Goal: Navigation & Orientation: Understand site structure

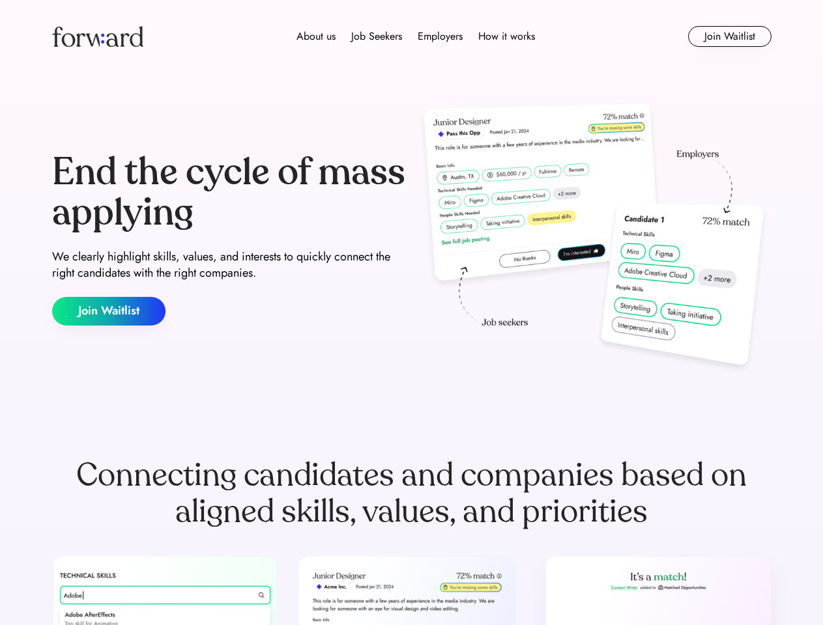
click at [411, 313] on div "End the cycle of mass applying We clearly highlight skills, values, and interes…" at bounding box center [411, 239] width 719 height 280
click at [412, 36] on div "About us Job Seekers Employers How it works" at bounding box center [415, 37] width 513 height 16
click at [98, 36] on img at bounding box center [97, 36] width 91 height 21
click at [416, 36] on div "About us Job Seekers Employers How it works" at bounding box center [415, 37] width 513 height 16
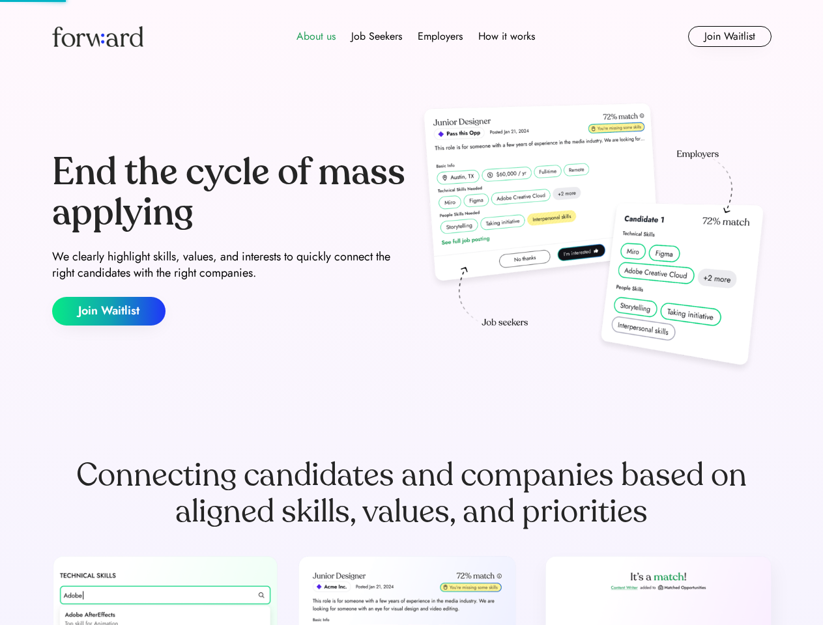
click at [316, 36] on div "About us" at bounding box center [315, 37] width 39 height 16
click at [377, 36] on div "Job Seekers" at bounding box center [376, 37] width 51 height 16
click at [440, 36] on div "Employers" at bounding box center [440, 37] width 45 height 16
click at [506, 36] on div "How it works" at bounding box center [506, 37] width 57 height 16
click at [729, 36] on button "Join Waitlist" at bounding box center [729, 36] width 83 height 21
